Goal: Task Accomplishment & Management: Use online tool/utility

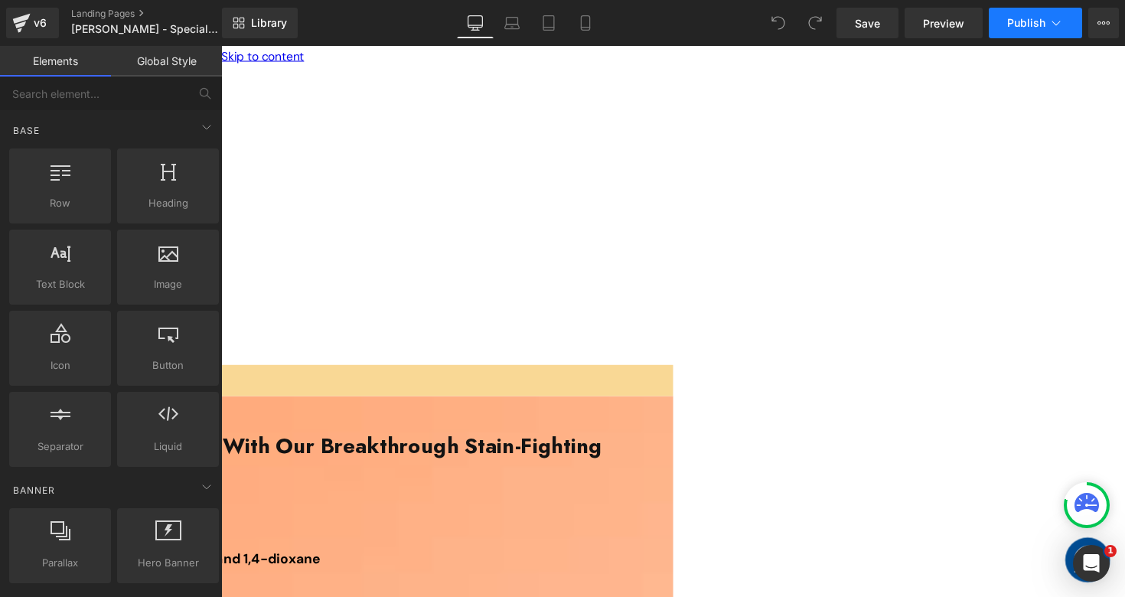
click at [1029, 21] on span "Publish" at bounding box center [1026, 23] width 38 height 12
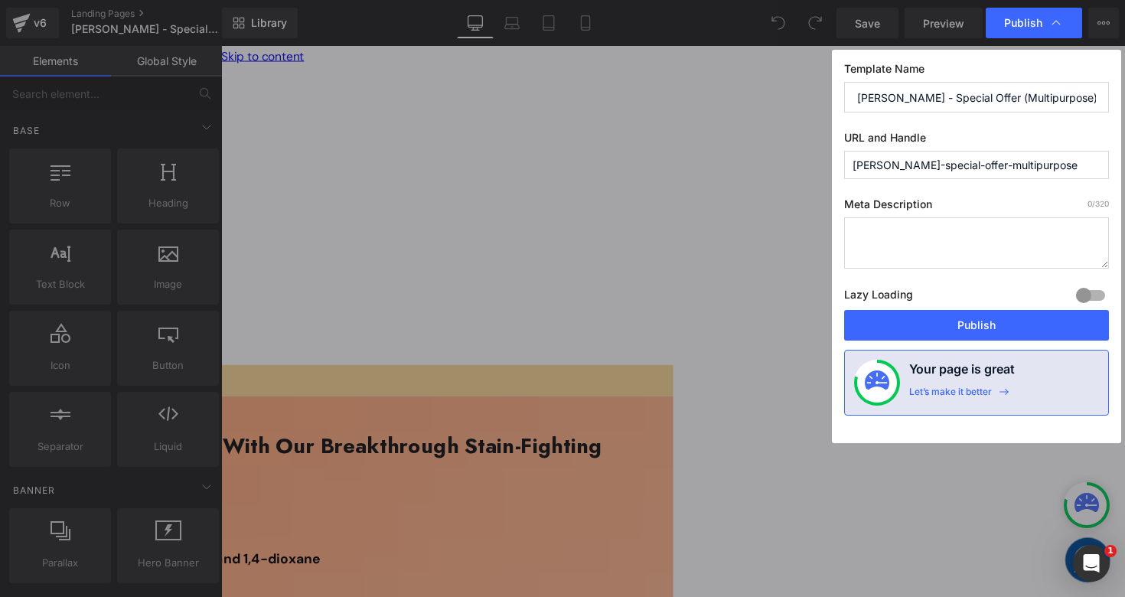
click at [1064, 170] on input "[PERSON_NAME]-special-offer-multipurpose" at bounding box center [976, 165] width 265 height 28
click at [1065, 164] on input "[PERSON_NAME]-special-offer-multipurpose" at bounding box center [976, 165] width 265 height 28
paste input "multipurpose-cleaner-special-offer"
type input "multipurpose-cleaner-special-offer"
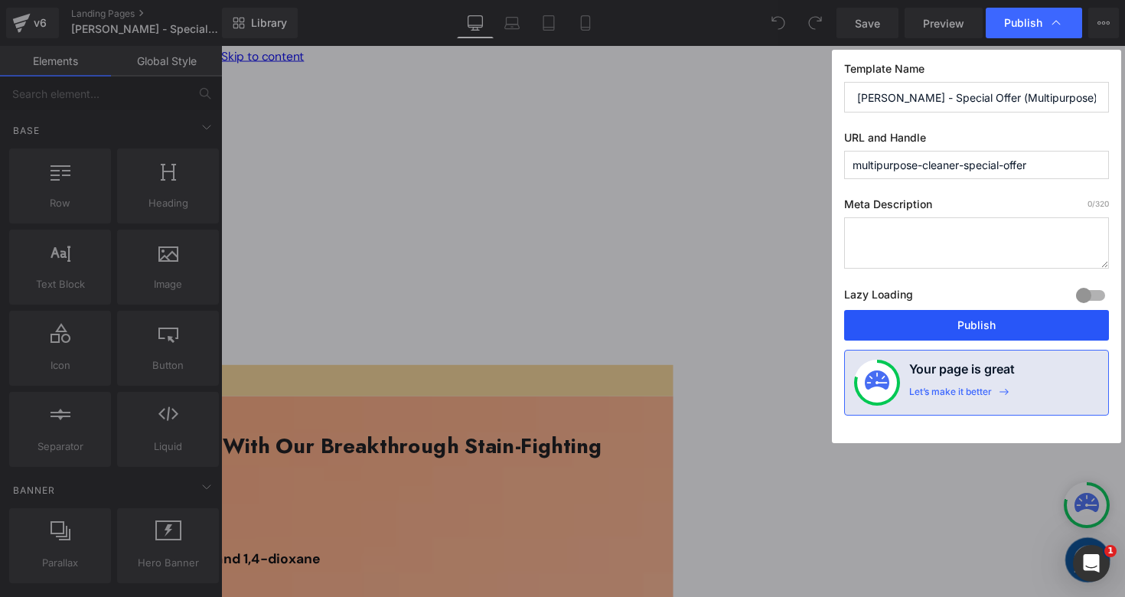
click at [941, 338] on button "Publish" at bounding box center [976, 325] width 265 height 31
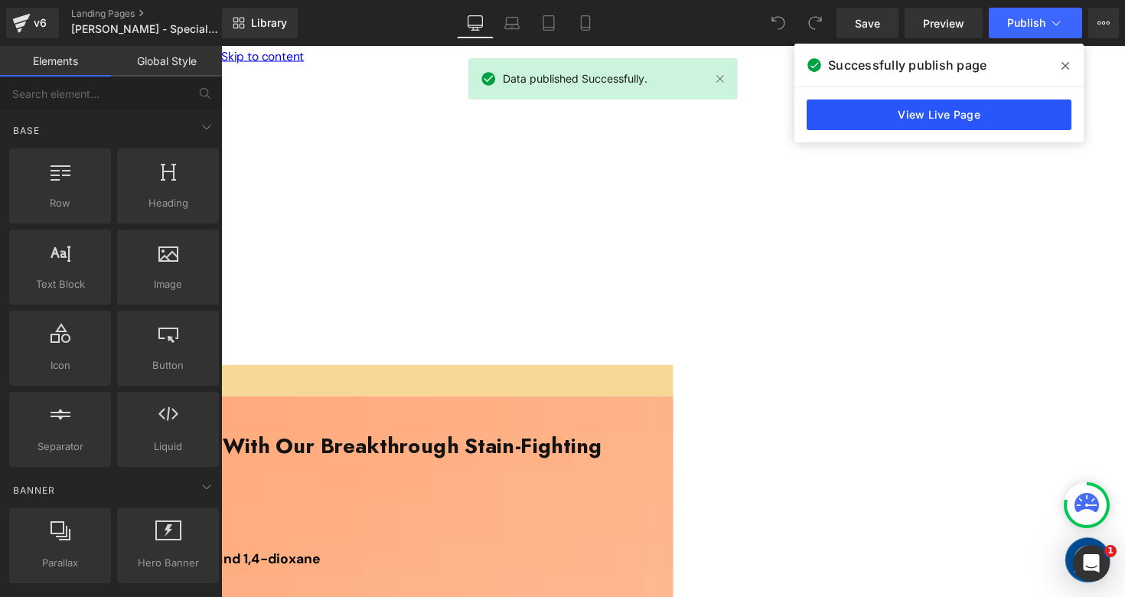
click at [942, 111] on link "View Live Page" at bounding box center [939, 114] width 265 height 31
